Goal: Transaction & Acquisition: Obtain resource

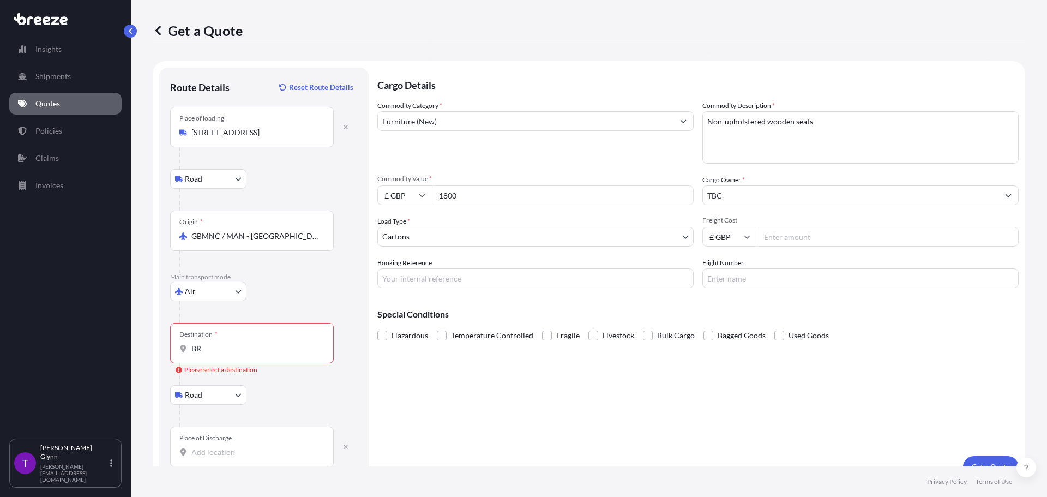
select select "Road"
select select "Air"
select select "Road"
select select "4"
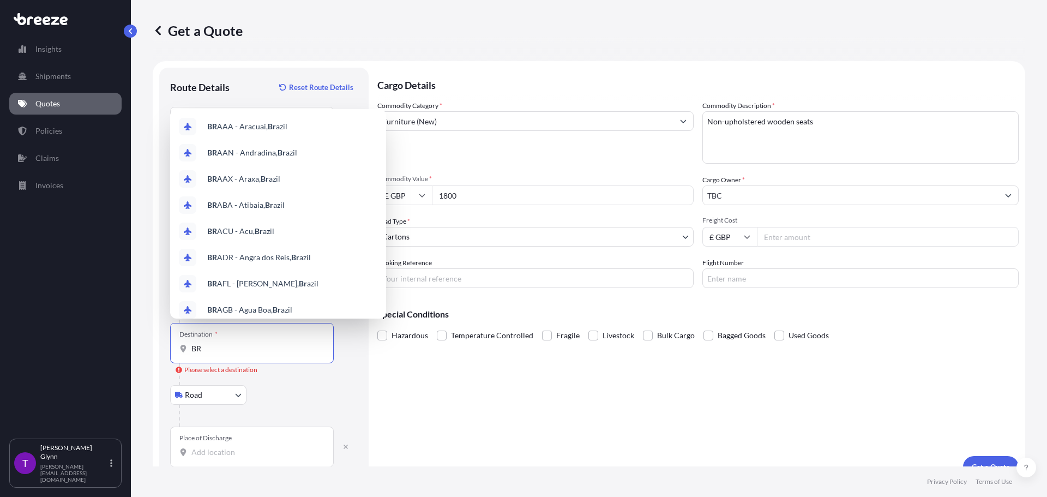
click at [213, 349] on input "BR" at bounding box center [255, 348] width 129 height 11
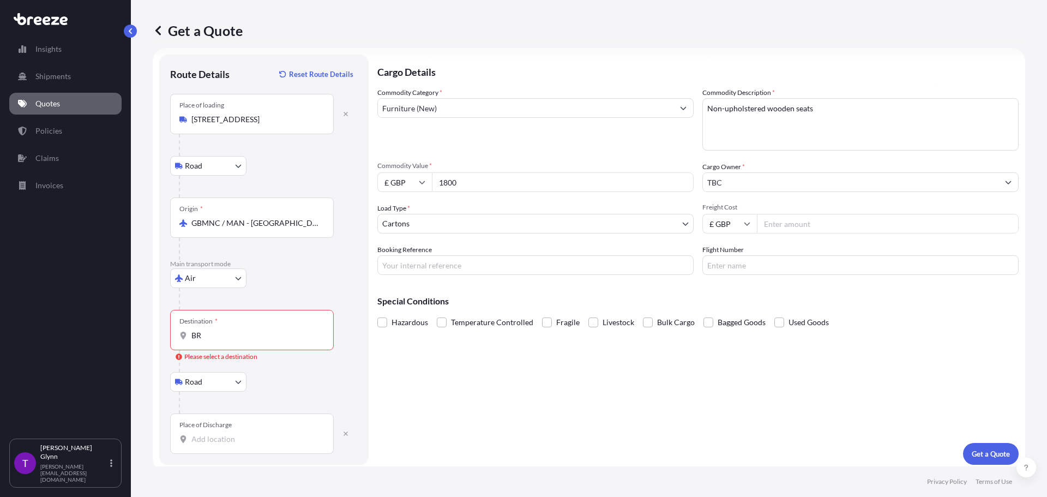
scroll to position [18, 0]
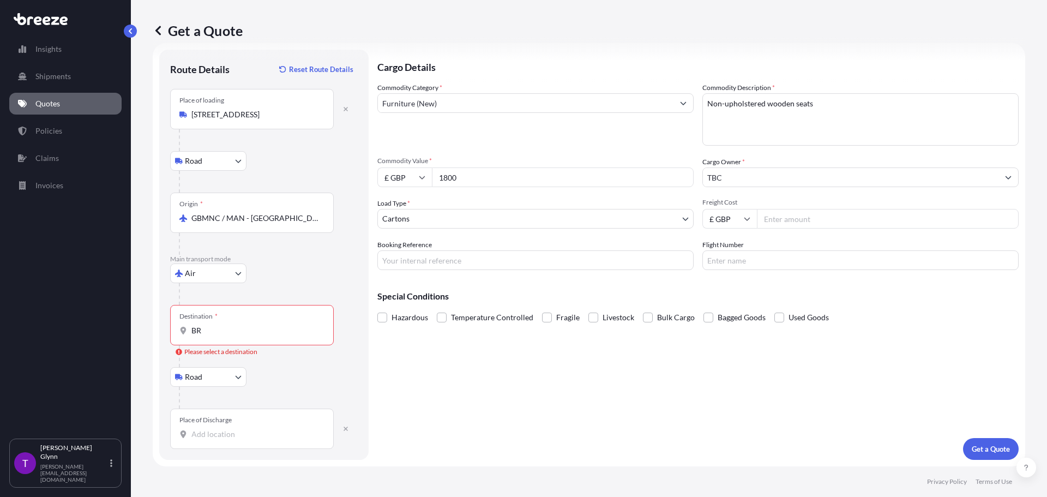
click at [204, 420] on div "Place of Discharge" at bounding box center [205, 420] width 52 height 9
click at [204, 429] on input "Place of Discharge" at bounding box center [255, 434] width 129 height 11
paste input "74886-095 [GEOGRAPHIC_DATA] GO"
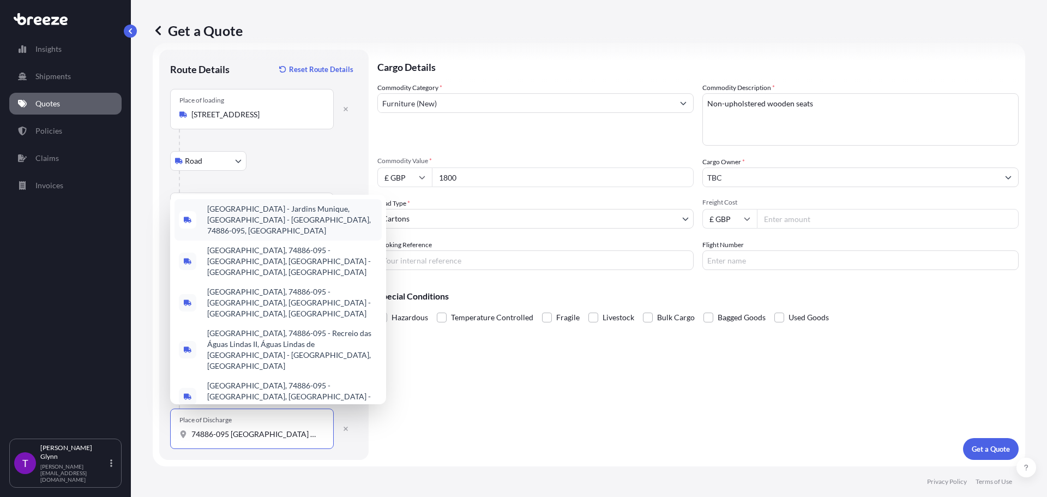
click at [255, 236] on span "[GEOGRAPHIC_DATA] - Jardins Munique, [GEOGRAPHIC_DATA] - [GEOGRAPHIC_DATA], 748…" at bounding box center [292, 219] width 170 height 33
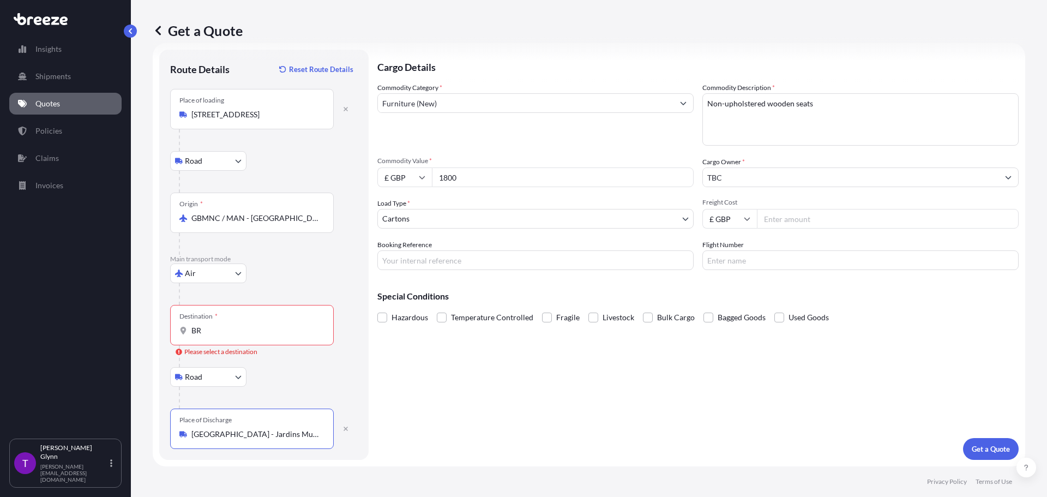
type input "[GEOGRAPHIC_DATA] - Jardins Munique, [GEOGRAPHIC_DATA] - [GEOGRAPHIC_DATA], 748…"
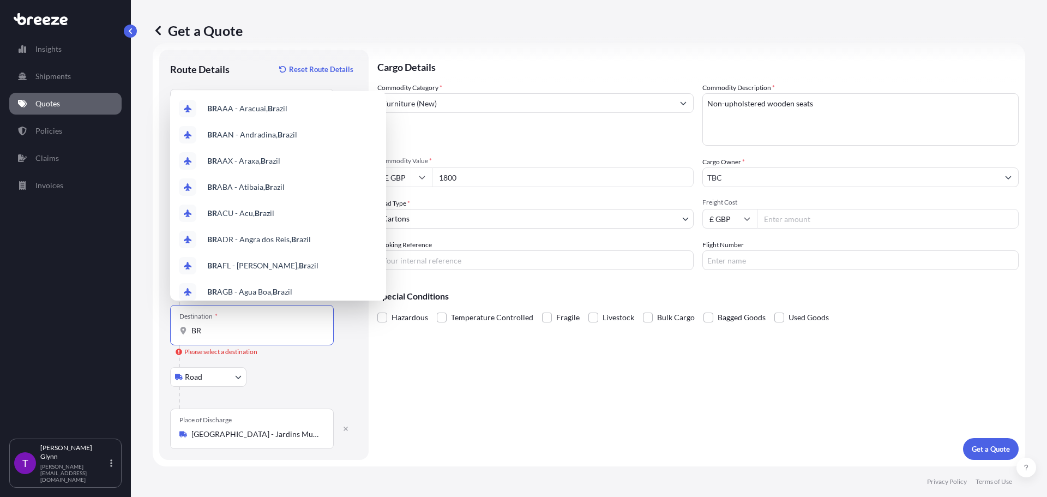
click at [205, 326] on input "BR" at bounding box center [255, 330] width 129 height 11
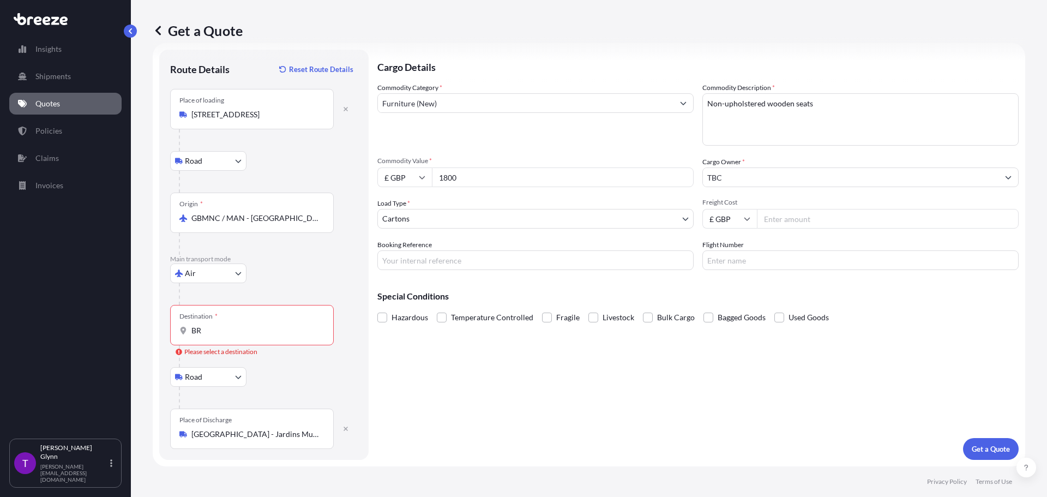
click at [507, 399] on div "Cargo Details Commodity Category * Furniture (New) Commodity Description * Non-…" at bounding box center [697, 255] width 641 height 410
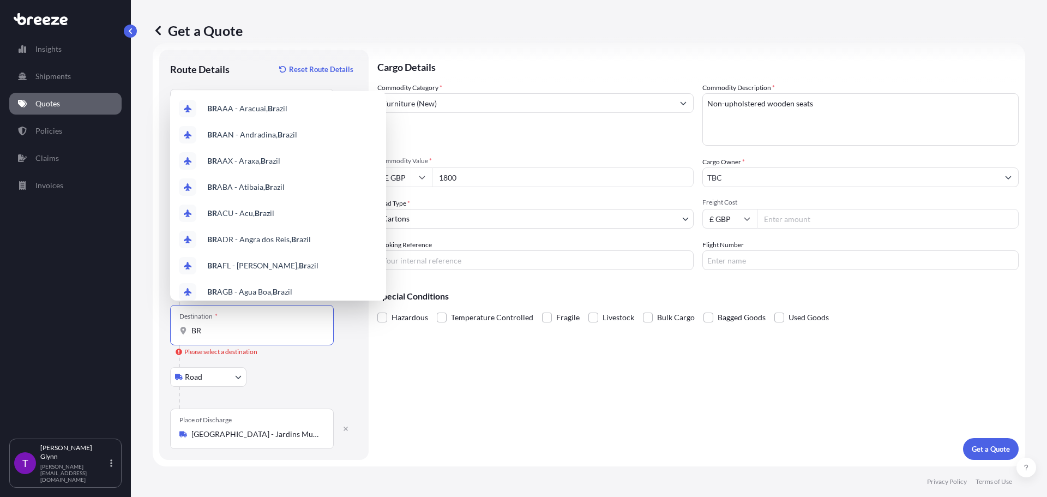
click at [217, 330] on input "BR" at bounding box center [255, 330] width 129 height 11
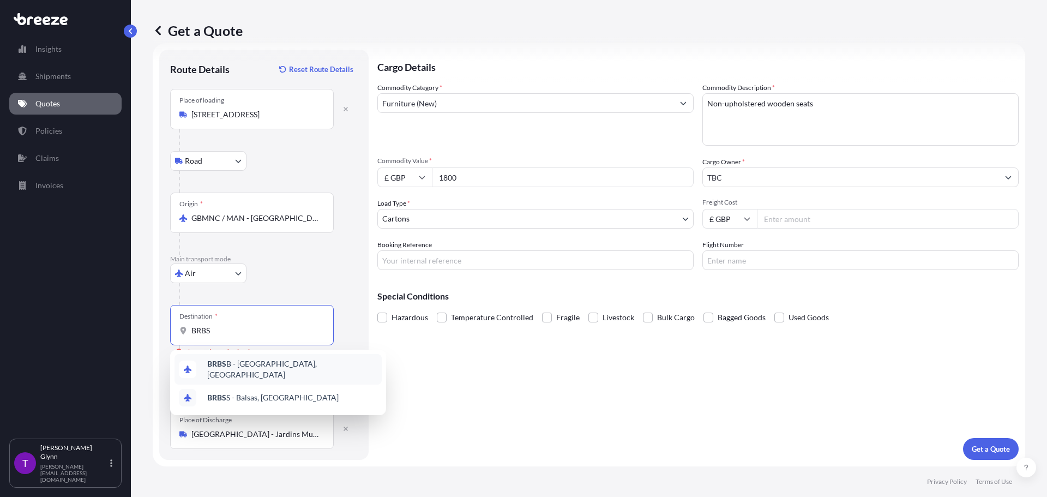
click at [267, 359] on div "BRBS B - [GEOGRAPHIC_DATA], [GEOGRAPHIC_DATA]" at bounding box center [278, 369] width 207 height 31
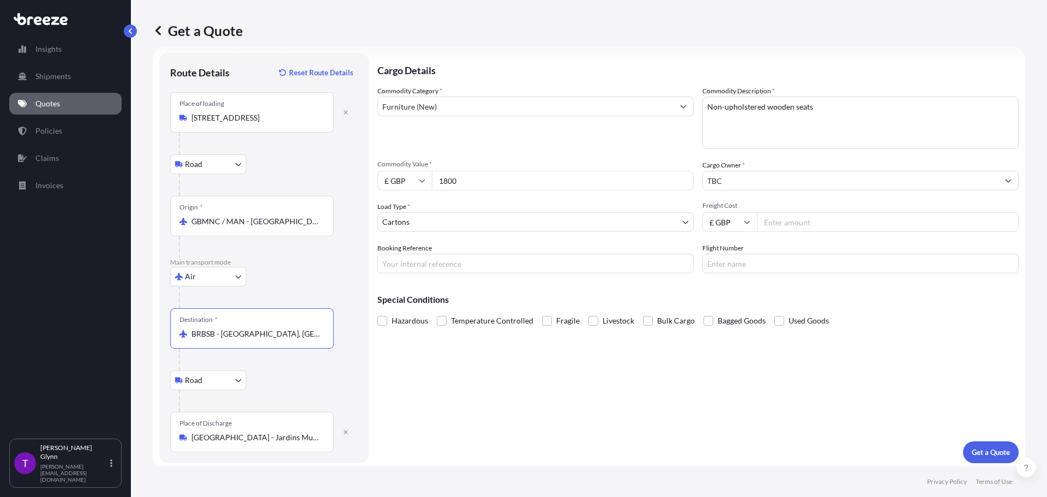
scroll to position [18, 0]
type input "BRBSB - [GEOGRAPHIC_DATA], [GEOGRAPHIC_DATA]"
click at [979, 446] on p "Get a Quote" at bounding box center [991, 448] width 38 height 11
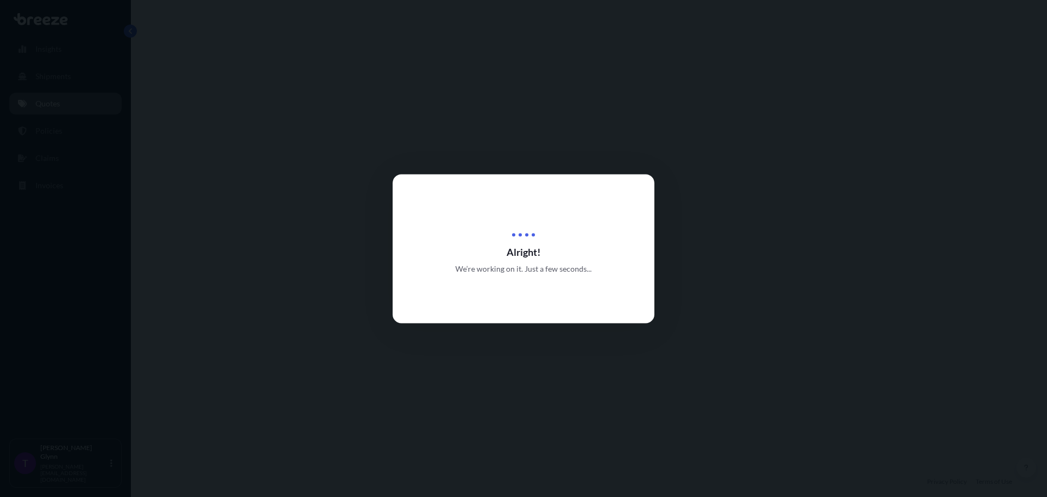
select select "Road"
select select "Air"
select select "Road"
select select "4"
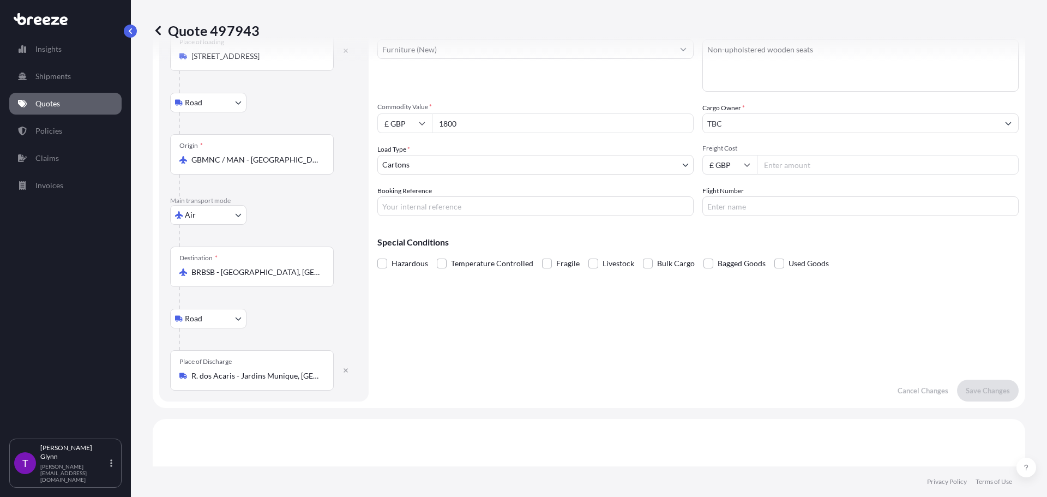
scroll to position [436, 0]
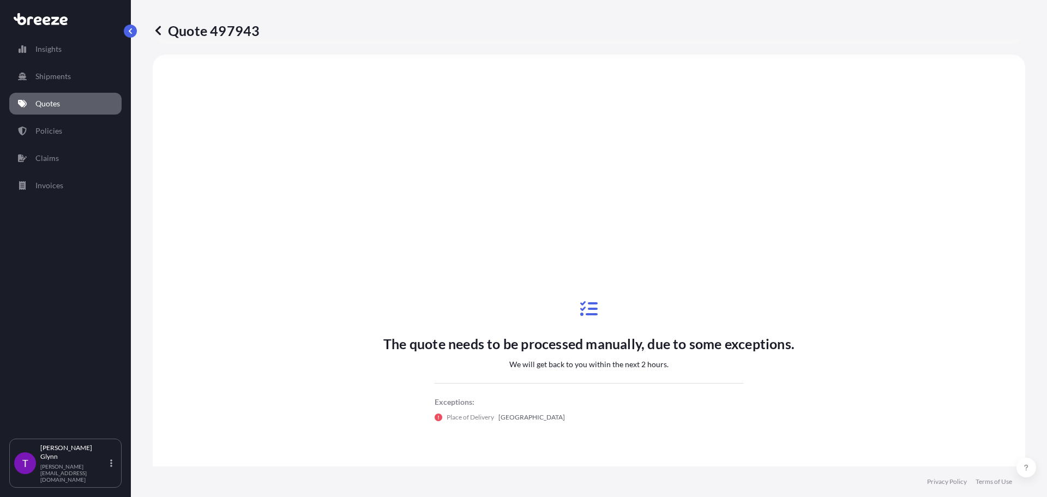
click at [435, 416] on icon at bounding box center [439, 417] width 8 height 8
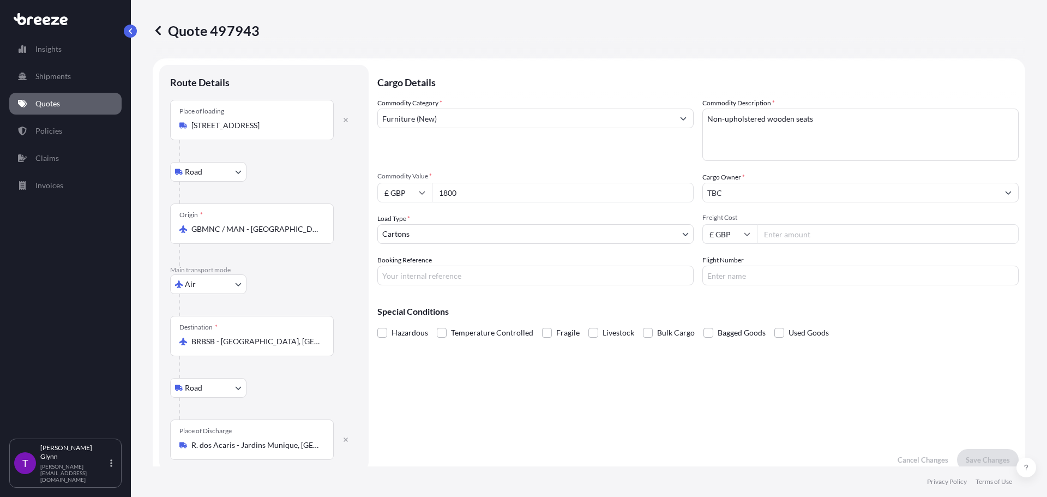
scroll to position [0, 0]
